Goal: Task Accomplishment & Management: Manage account settings

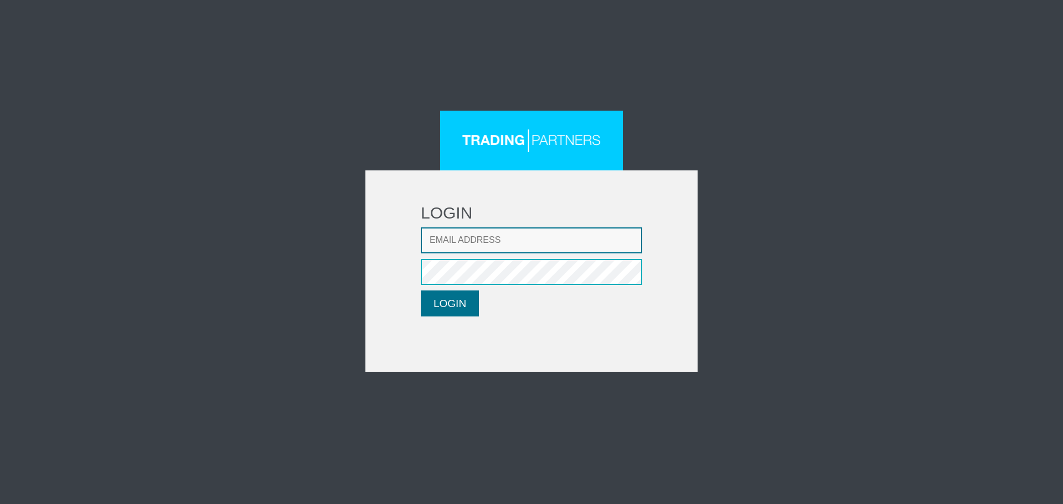
type input "[EMAIL_ADDRESS][DOMAIN_NAME]"
click at [450, 304] on button "LOGIN" at bounding box center [450, 304] width 58 height 26
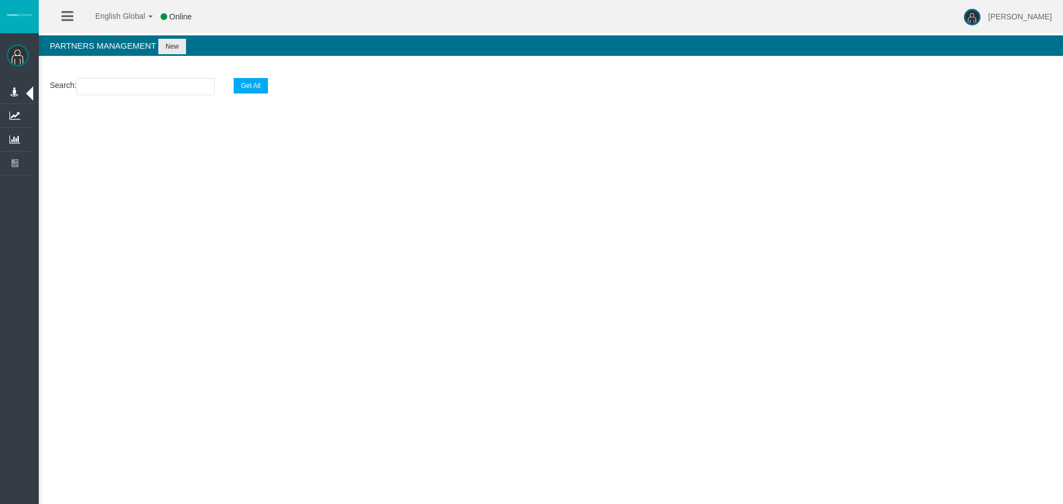
click at [121, 82] on input "text" at bounding box center [145, 86] width 138 height 17
click at [151, 75] on section "Search : Get All" at bounding box center [551, 89] width 1024 height 45
click at [144, 87] on input "text" at bounding box center [145, 86] width 138 height 17
paste input "IBpc7hn"
click at [157, 89] on input "IBpc7hn" at bounding box center [145, 86] width 138 height 17
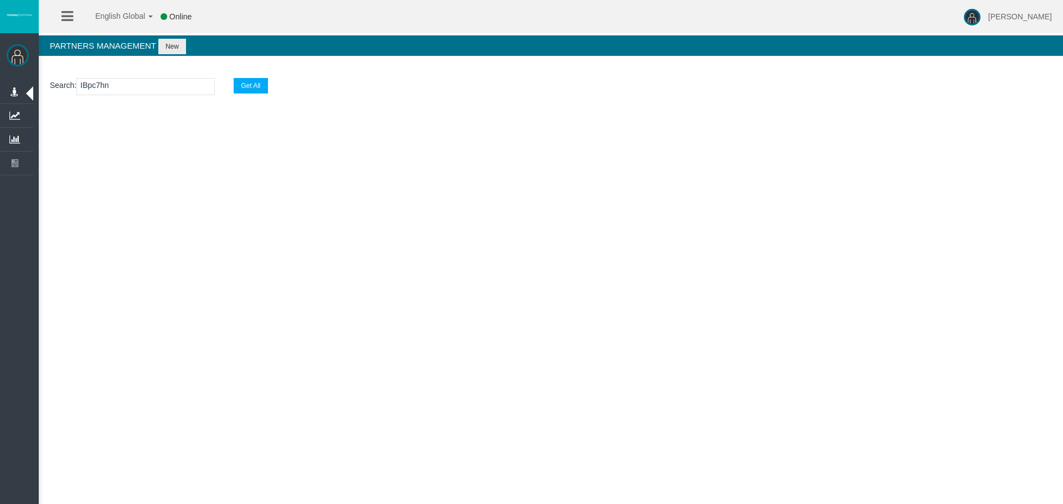
click at [86, 85] on input "IBpc7hn" at bounding box center [145, 86] width 138 height 17
type input "IBpc7hn"
select select "25"
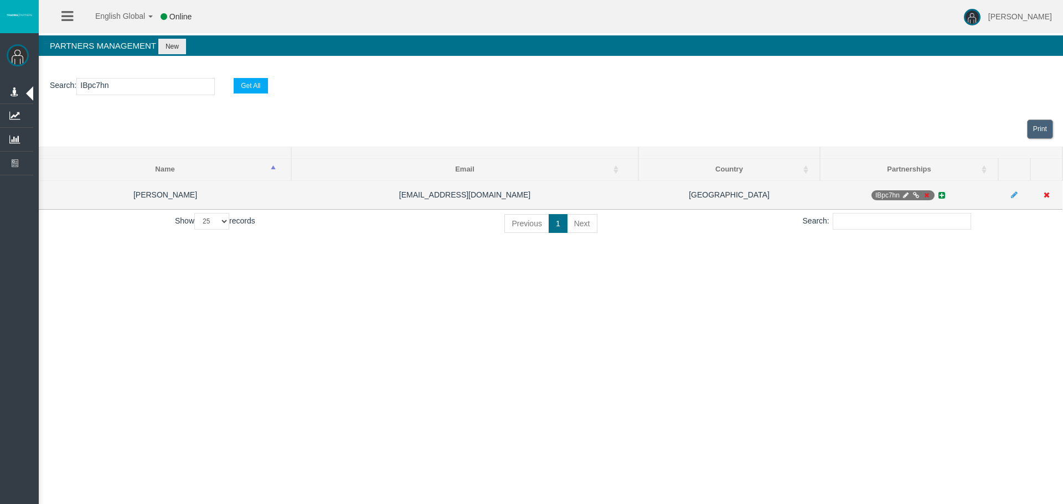
type input "IBpc7hn"
click at [927, 196] on icon at bounding box center [926, 195] width 8 height 7
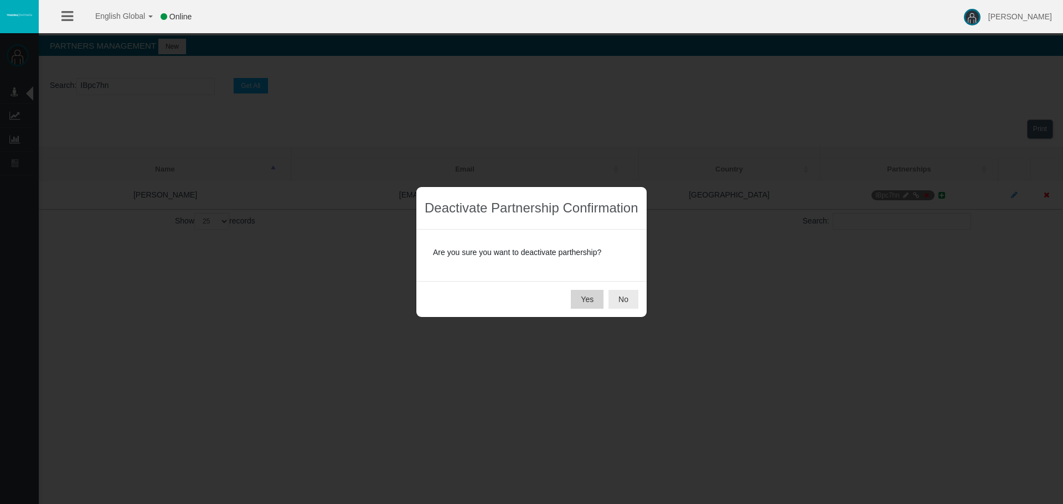
click at [595, 303] on button "Yes" at bounding box center [587, 299] width 33 height 19
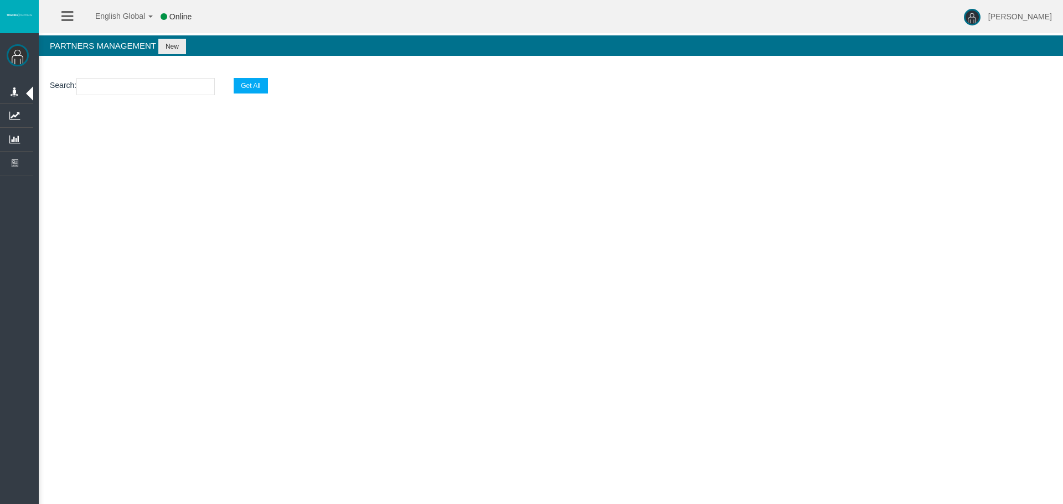
click at [135, 86] on input "text" at bounding box center [145, 86] width 138 height 17
paste input "IBjsocn"
type input "IBjsocn"
select select "25"
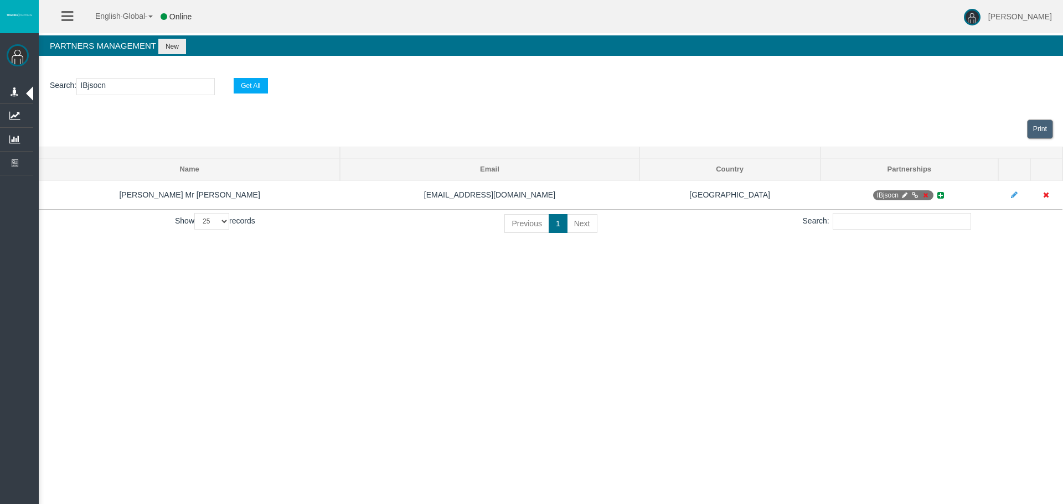
type input "IBjsocn"
